Goal: Transaction & Acquisition: Purchase product/service

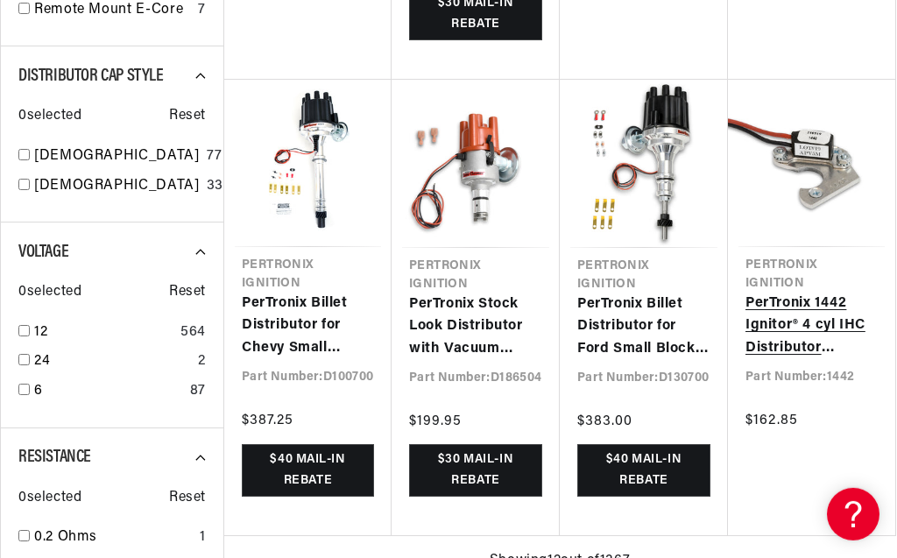
scroll to position [1497, 0]
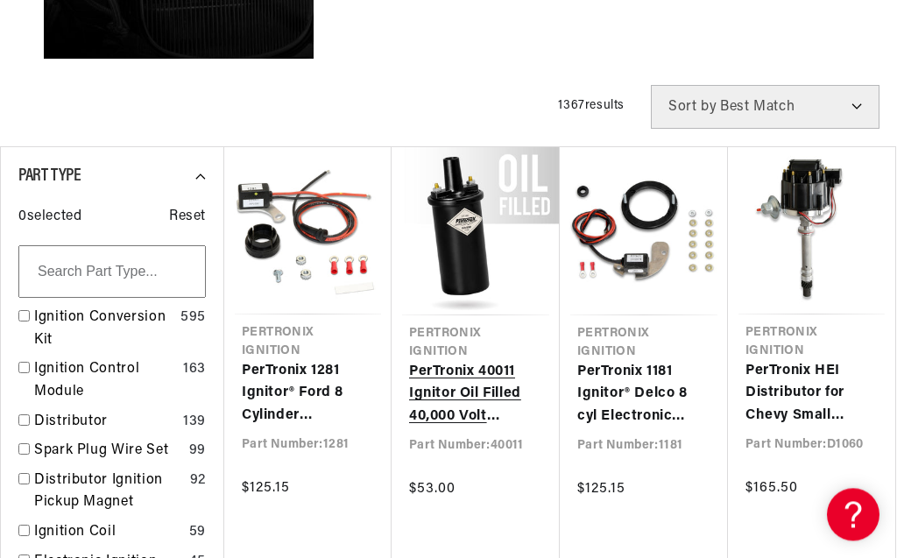
scroll to position [599, 0]
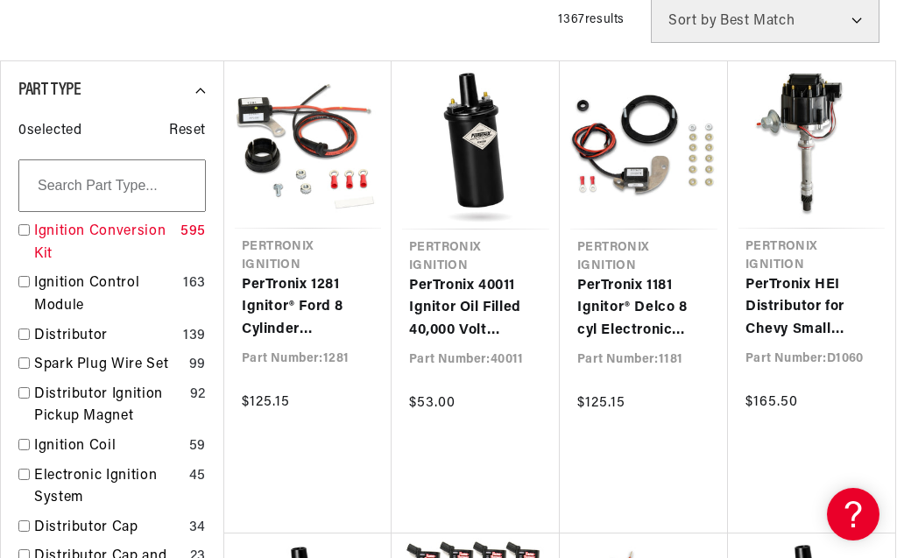
click at [25, 232] on input "checkbox" at bounding box center [23, 229] width 11 height 11
checkbox input "true"
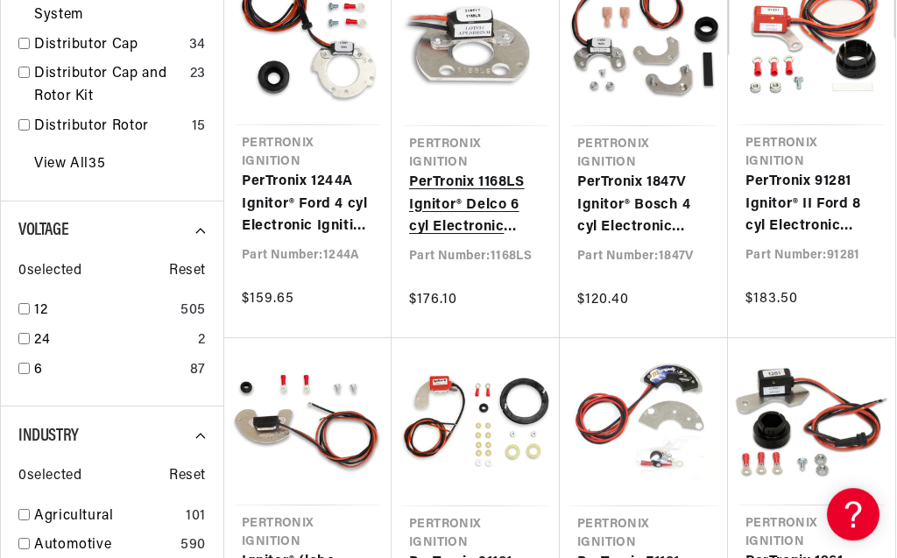
scroll to position [1098, 0]
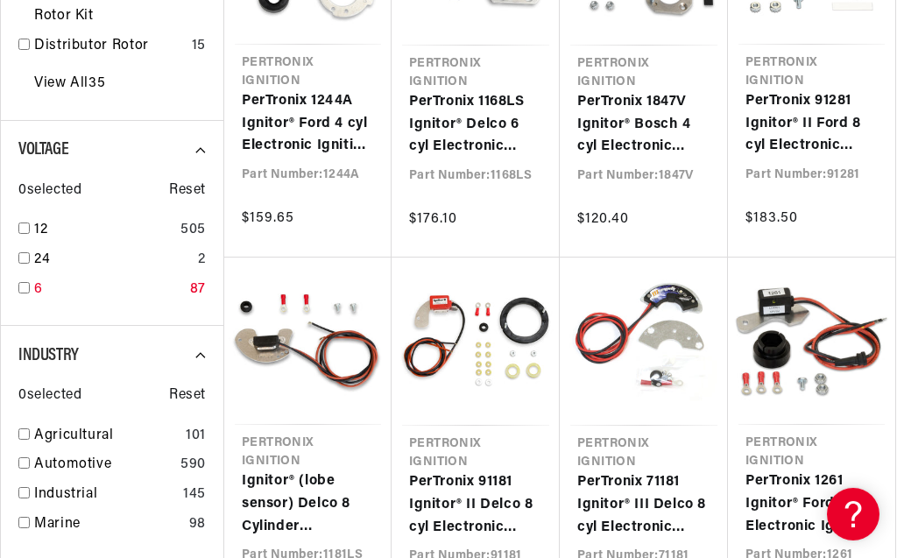
scroll to position [1198, 0]
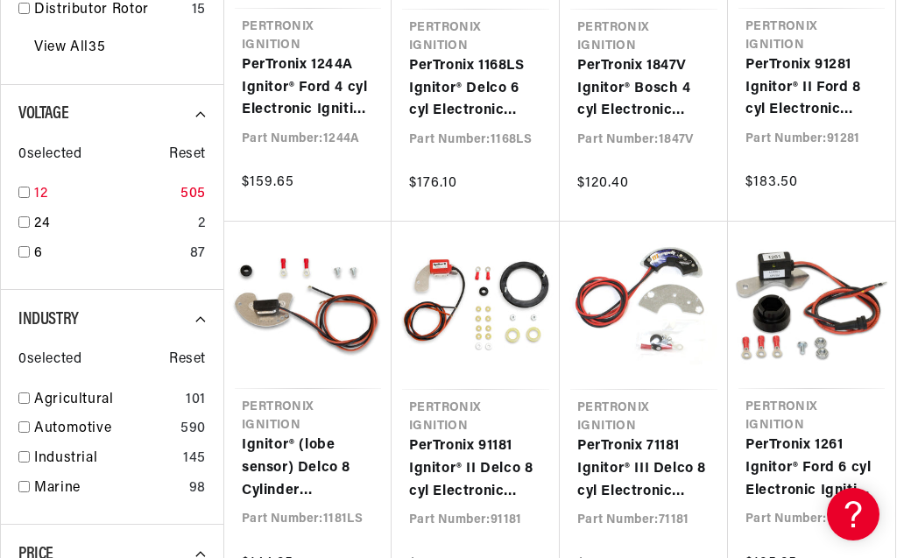
click at [22, 194] on input "checkbox" at bounding box center [23, 192] width 11 height 11
checkbox input "true"
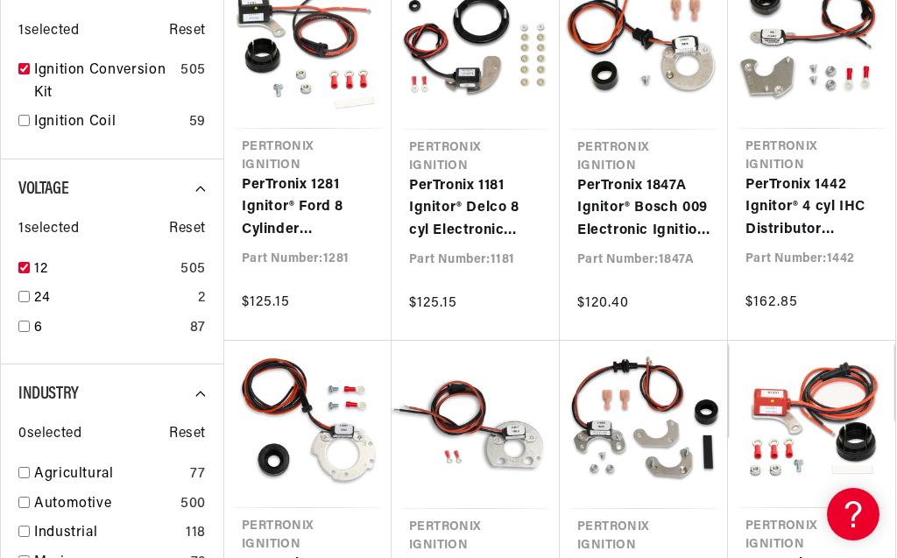
scroll to position [799, 0]
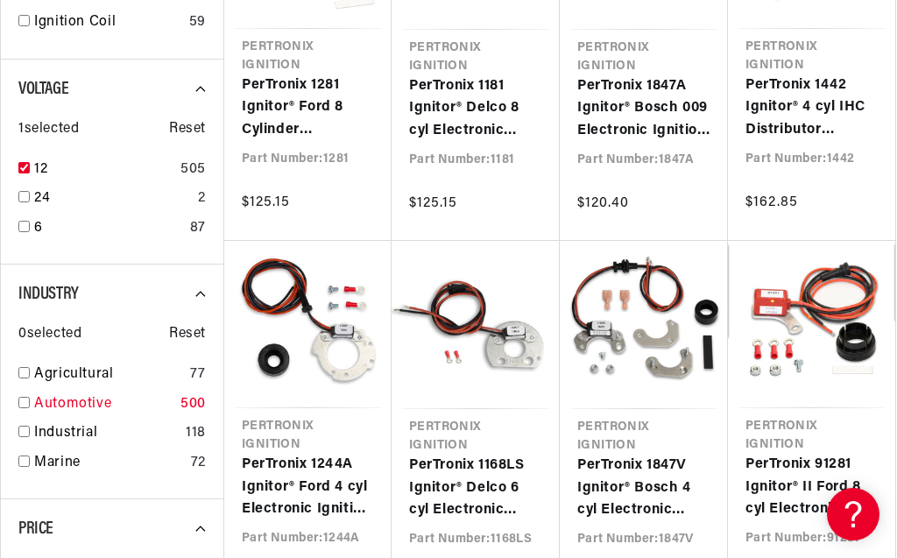
click at [25, 403] on input "checkbox" at bounding box center [23, 402] width 11 height 11
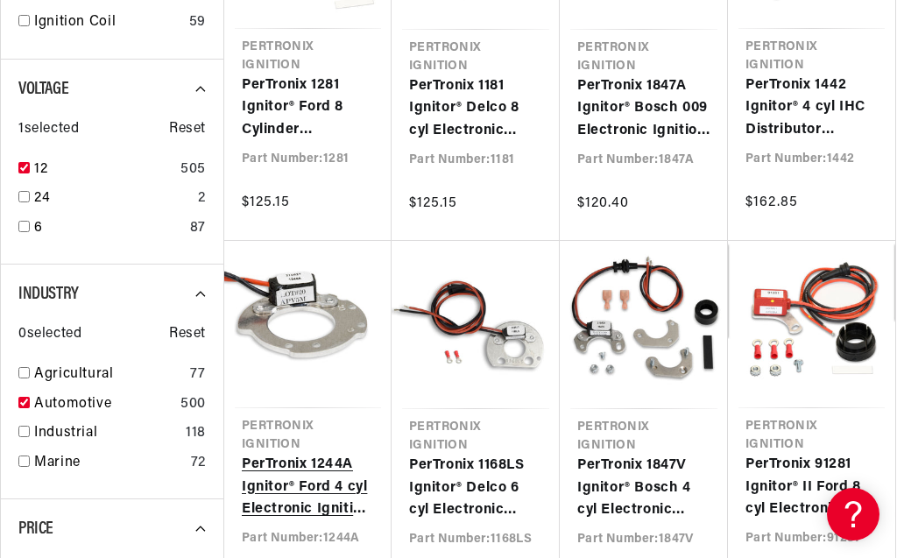
checkbox input "true"
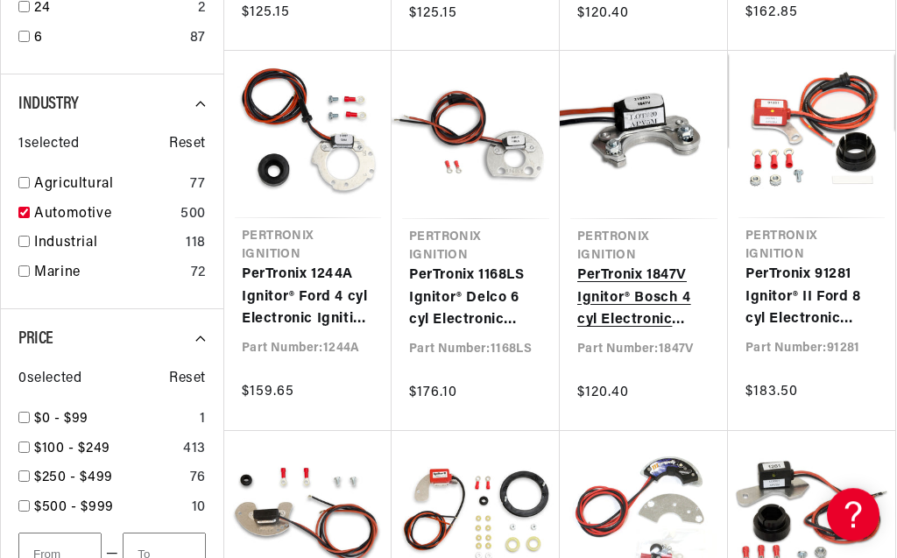
scroll to position [998, 0]
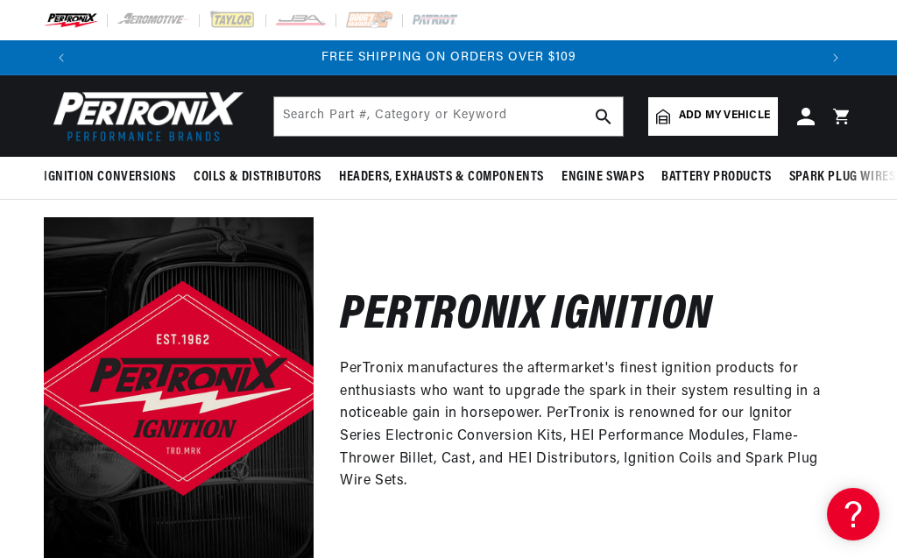
click at [701, 124] on span "Add my vehicle" at bounding box center [724, 116] width 91 height 17
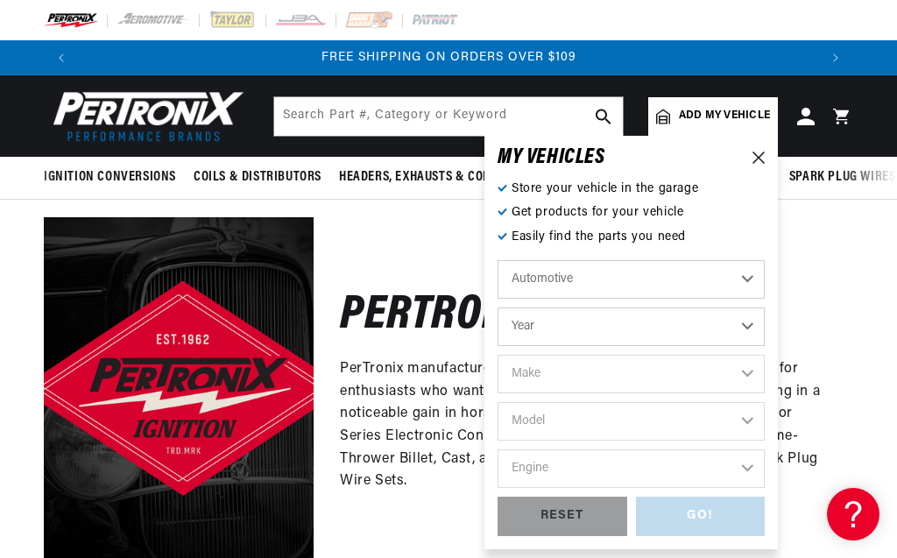
click at [497, 307] on select "Year 2022 2021 2020 2019 2018 2017 2016 2015 2014 2013 2012 2011 2010 2009 2008…" at bounding box center [630, 326] width 267 height 39
select select "1953"
click option "1953" at bounding box center [0, 0] width 0 height 0
select select "1953"
click at [497, 355] on select "Make Aston Martin Austin Austin Healey Buick Cadillac Chevrolet Chrysler Dodge …" at bounding box center [630, 374] width 267 height 39
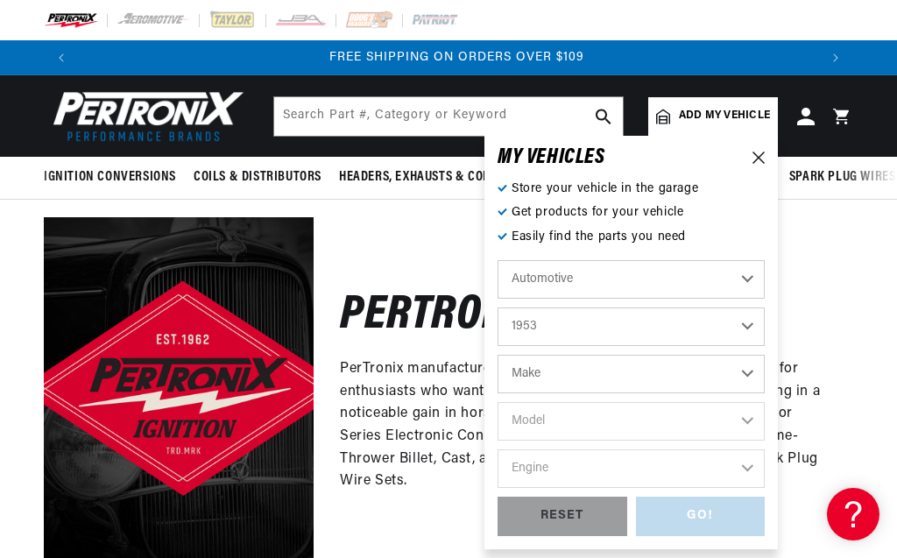
scroll to position [0, 1478]
select select "Dodge"
click option "Dodge" at bounding box center [0, 0] width 0 height 0
select select "Dodge"
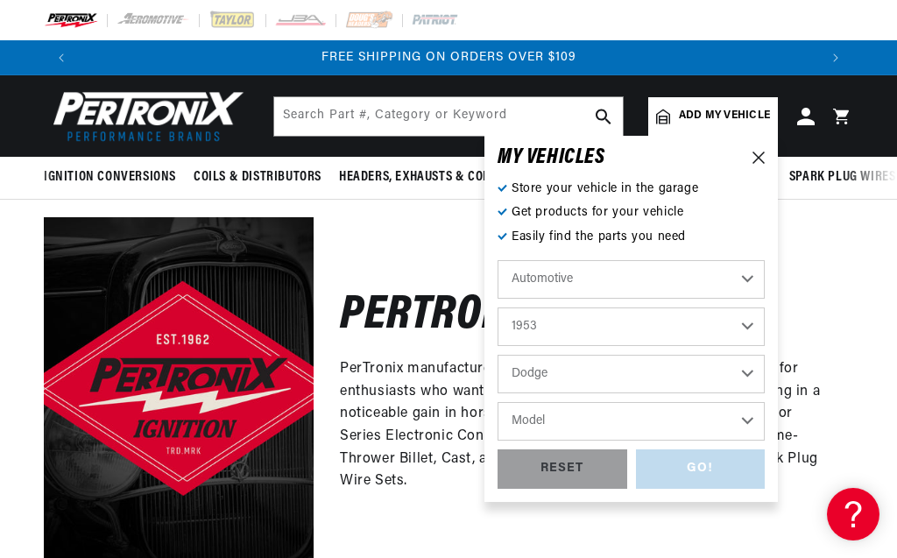
click at [497, 402] on select "Model Coronet Meadowbrook Truck" at bounding box center [630, 421] width 267 height 39
click option "Model" at bounding box center [0, 0] width 0 height 0
click at [704, 475] on div "GO! RESET" at bounding box center [630, 468] width 267 height 39
click at [497, 402] on select "Model Coronet Meadowbrook Truck" at bounding box center [630, 421] width 267 height 39
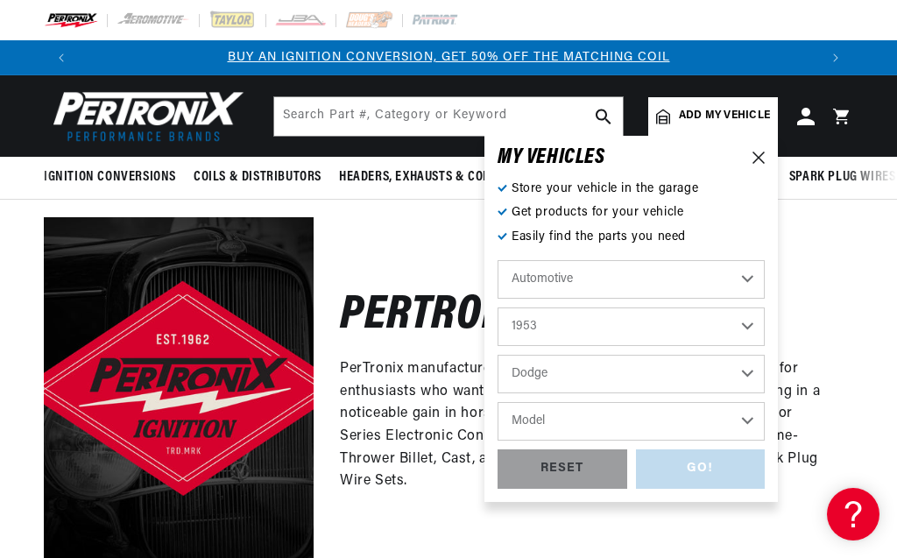
select select "Truck"
click option "Truck" at bounding box center [0, 0] width 0 height 0
select select "Truck"
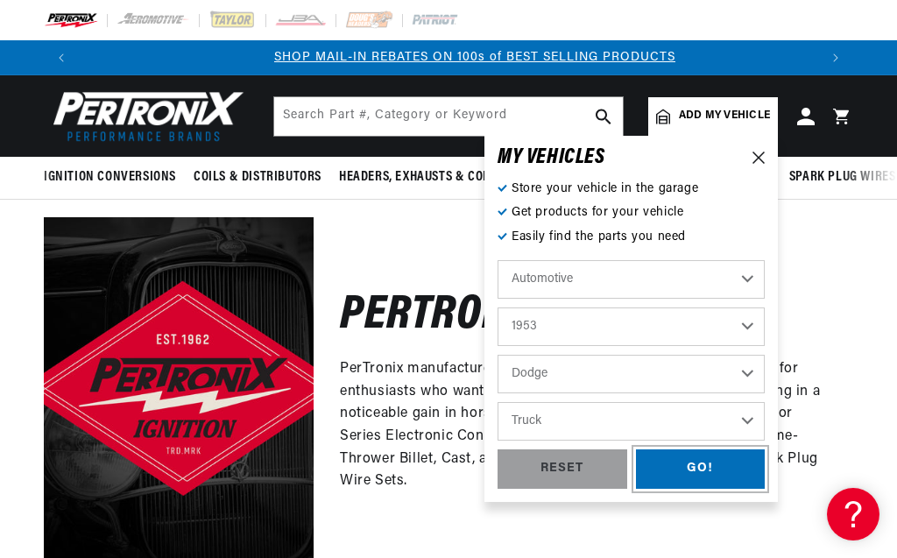
click at [677, 467] on div "GO!" at bounding box center [701, 468] width 130 height 39
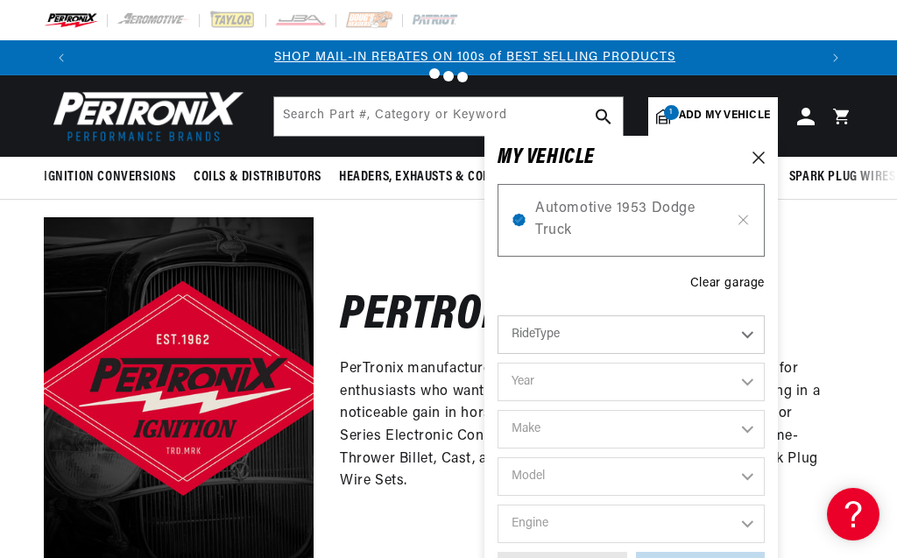
scroll to position [0, 739]
